Goal: Obtain resource: Obtain resource

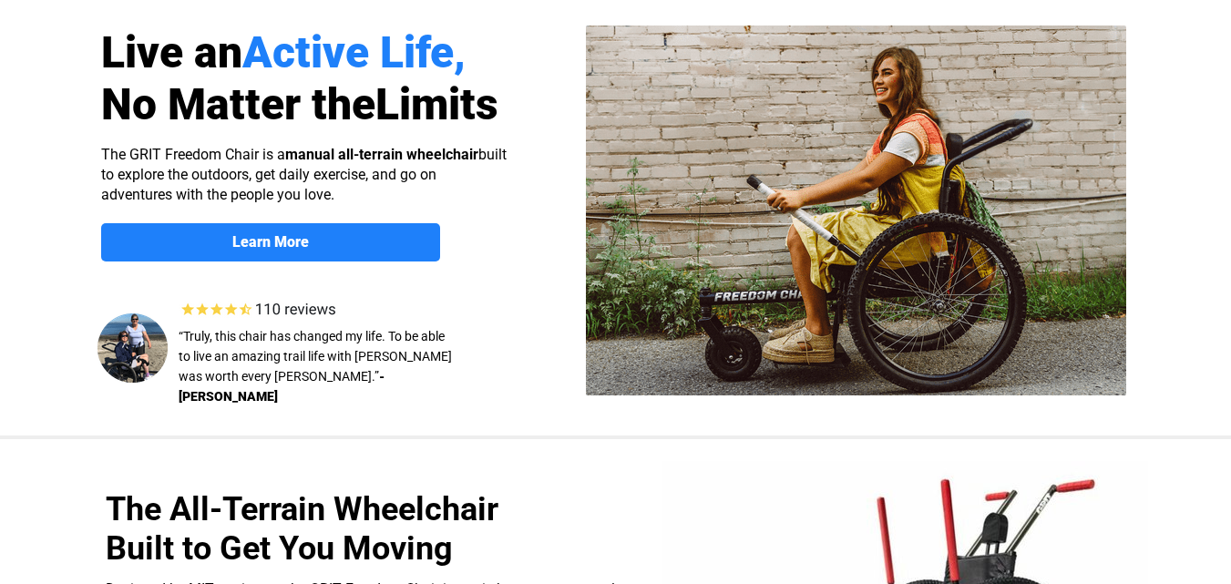
scroll to position [109, 0]
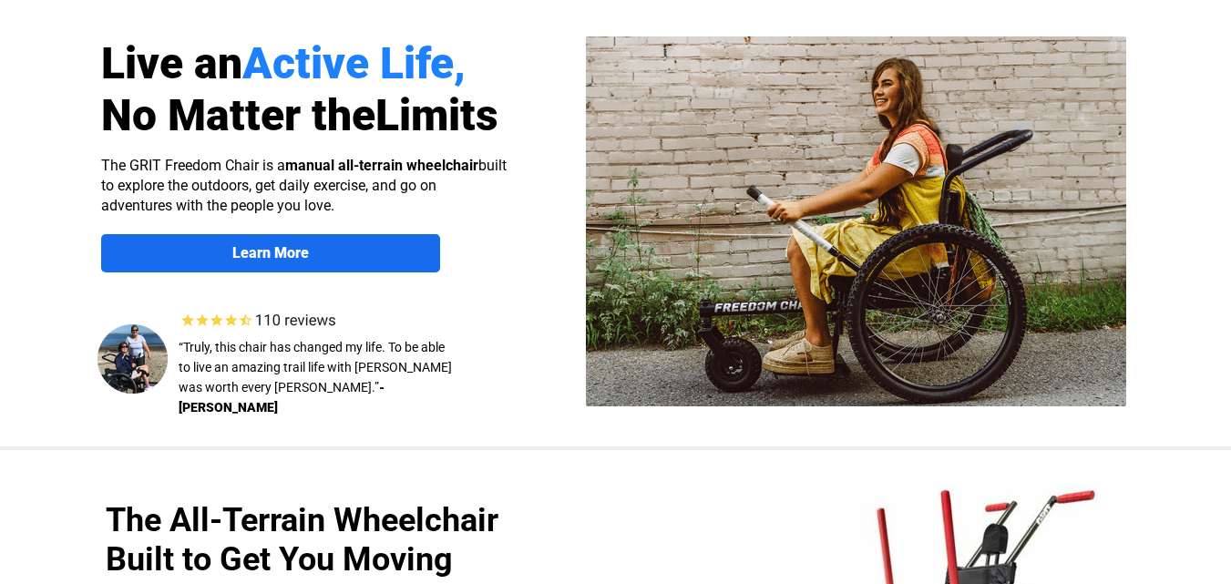
click at [336, 243] on link "Learn More" at bounding box center [270, 253] width 339 height 38
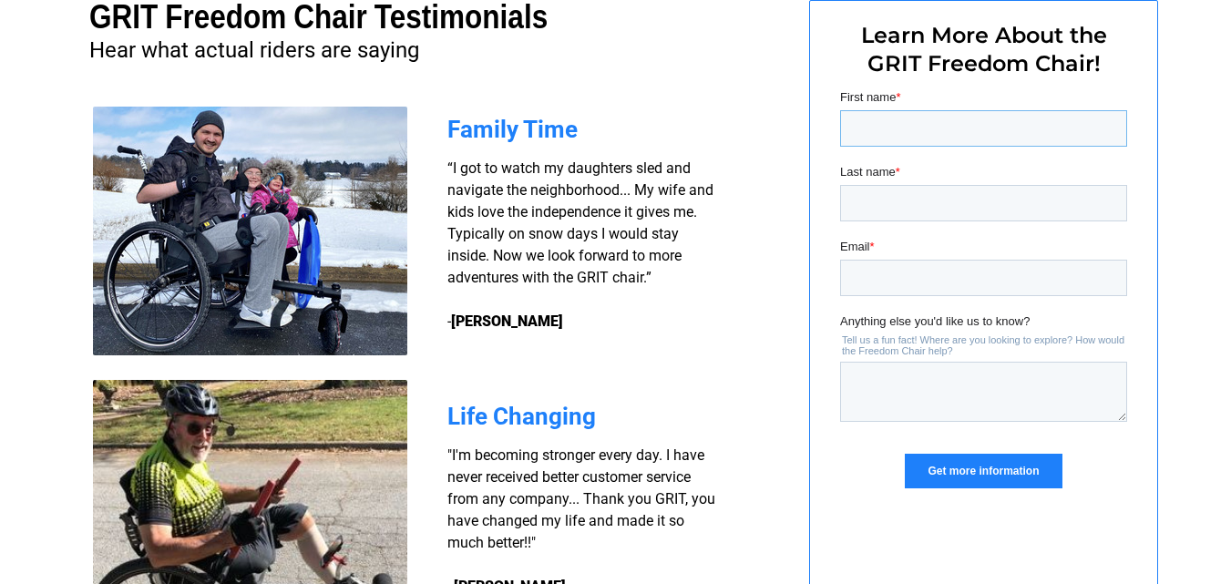
click at [882, 116] on input "First name *" at bounding box center [982, 128] width 287 height 36
type input "Kevin"
type input "Goins"
type input "gator.coach@yahoo.com"
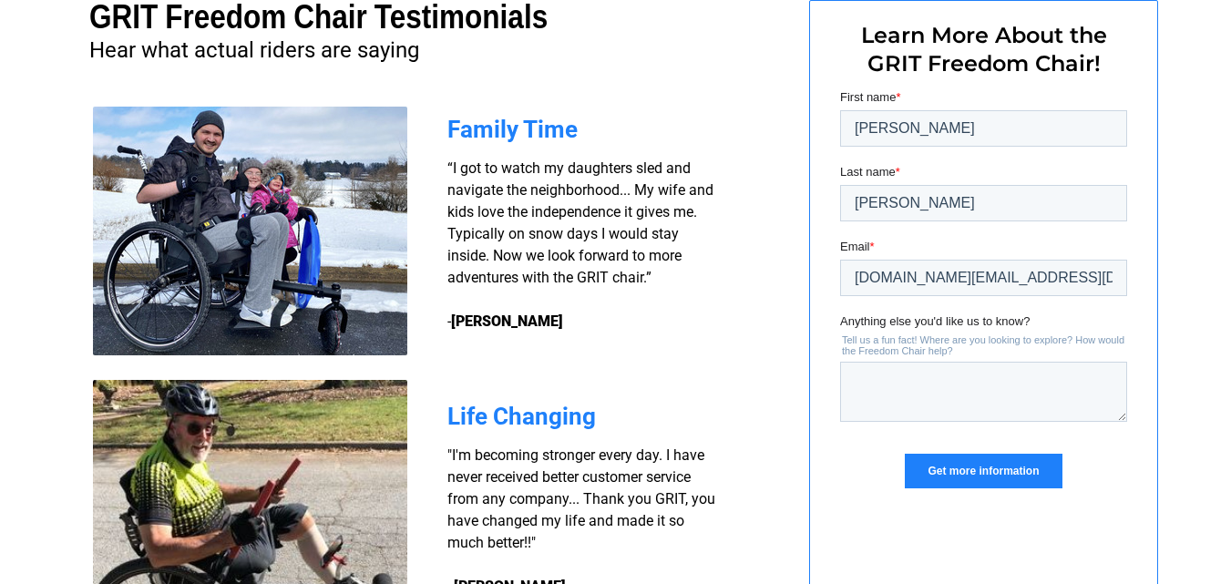
click at [952, 469] on input "Get more information" at bounding box center [982, 471] width 157 height 35
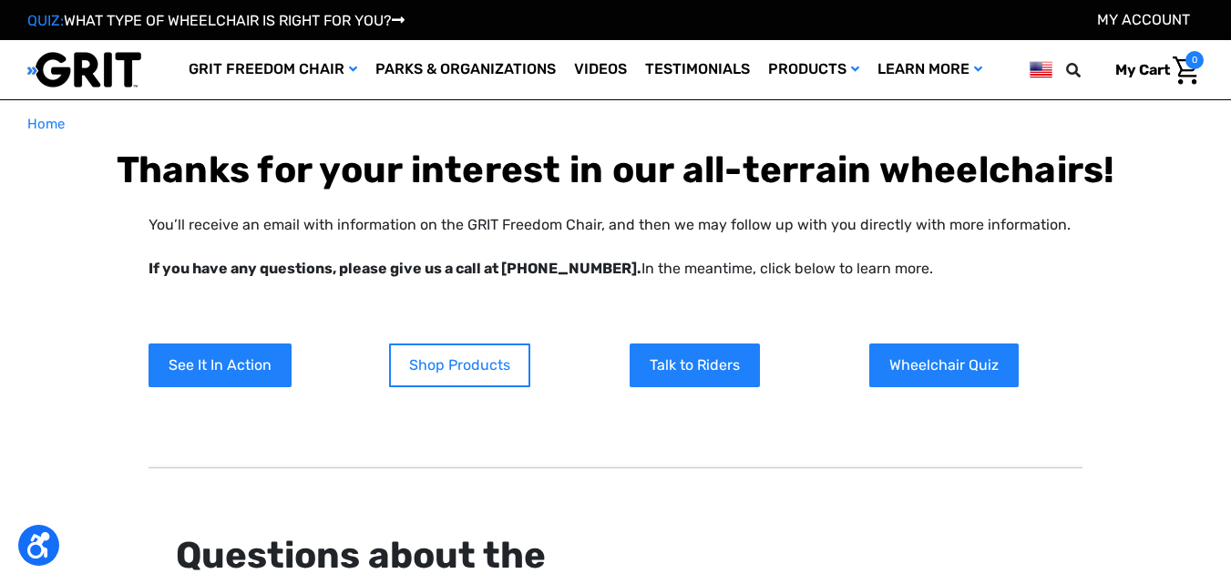
click at [443, 371] on link "Shop Products" at bounding box center [459, 366] width 141 height 44
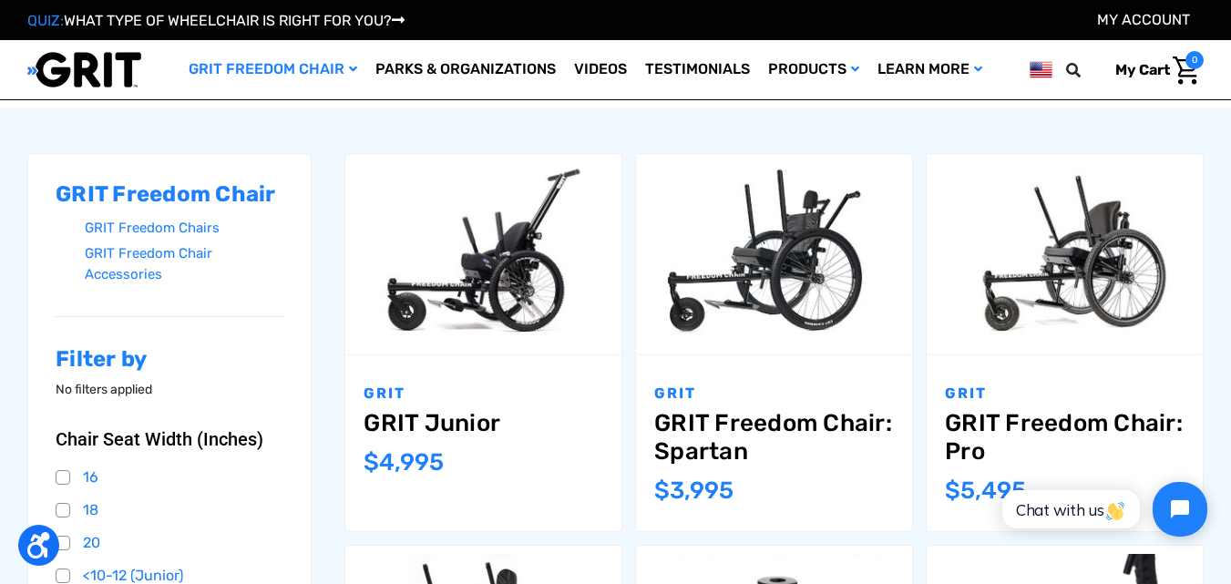
scroll to position [219, 0]
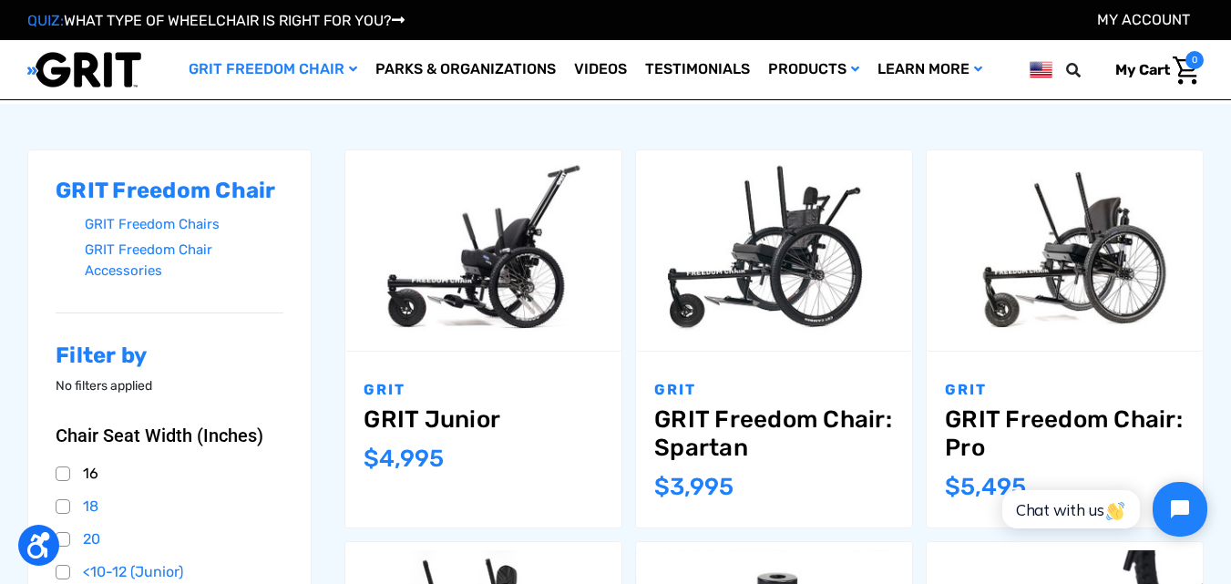
click at [62, 471] on link "16" at bounding box center [170, 473] width 228 height 27
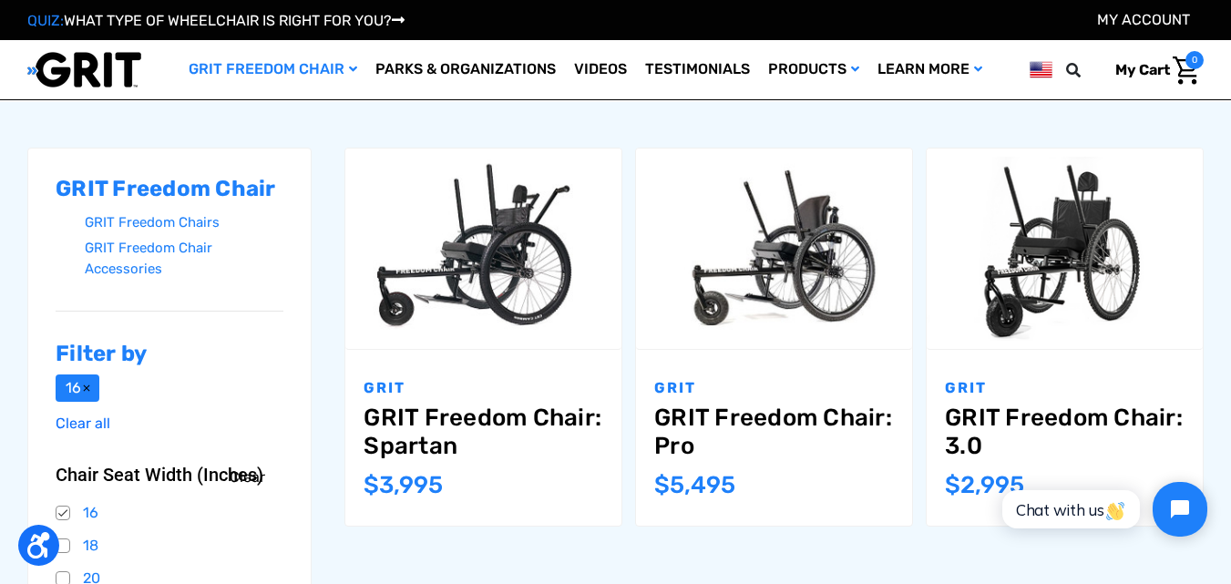
scroll to position [219, 0]
